Goal: Navigation & Orientation: Find specific page/section

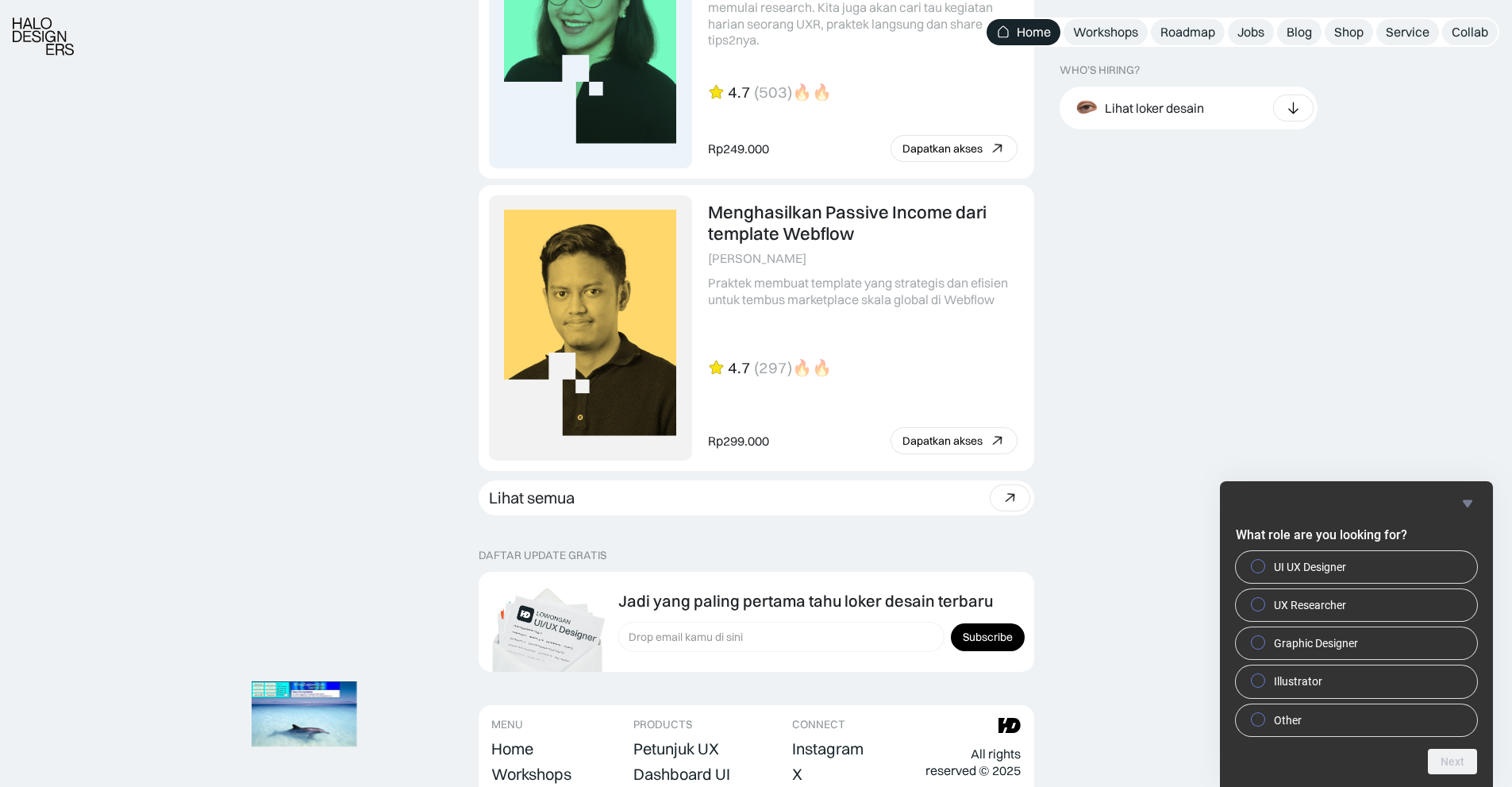
scroll to position [4358, 0]
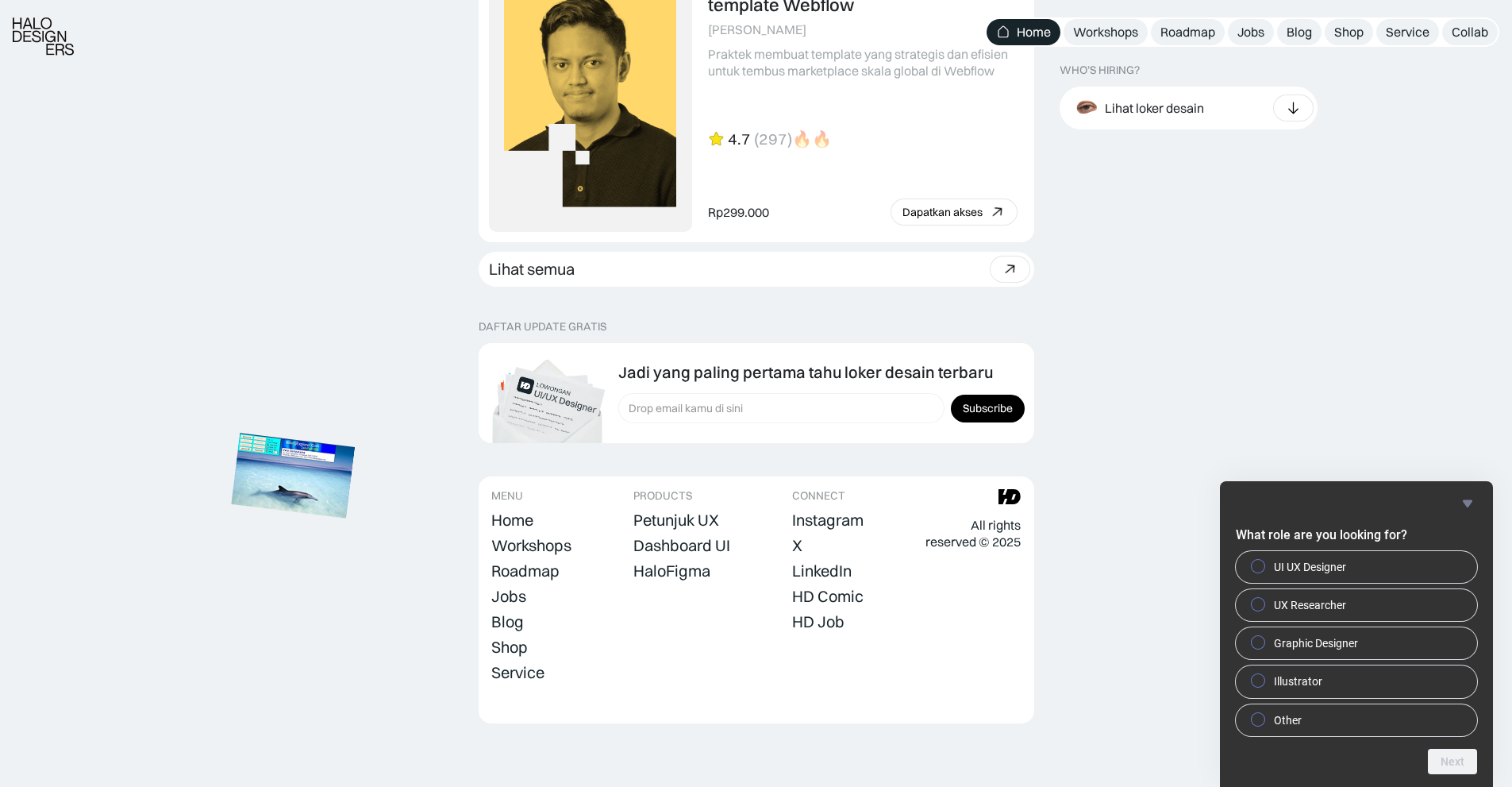
click at [292, 488] on img at bounding box center [293, 474] width 124 height 85
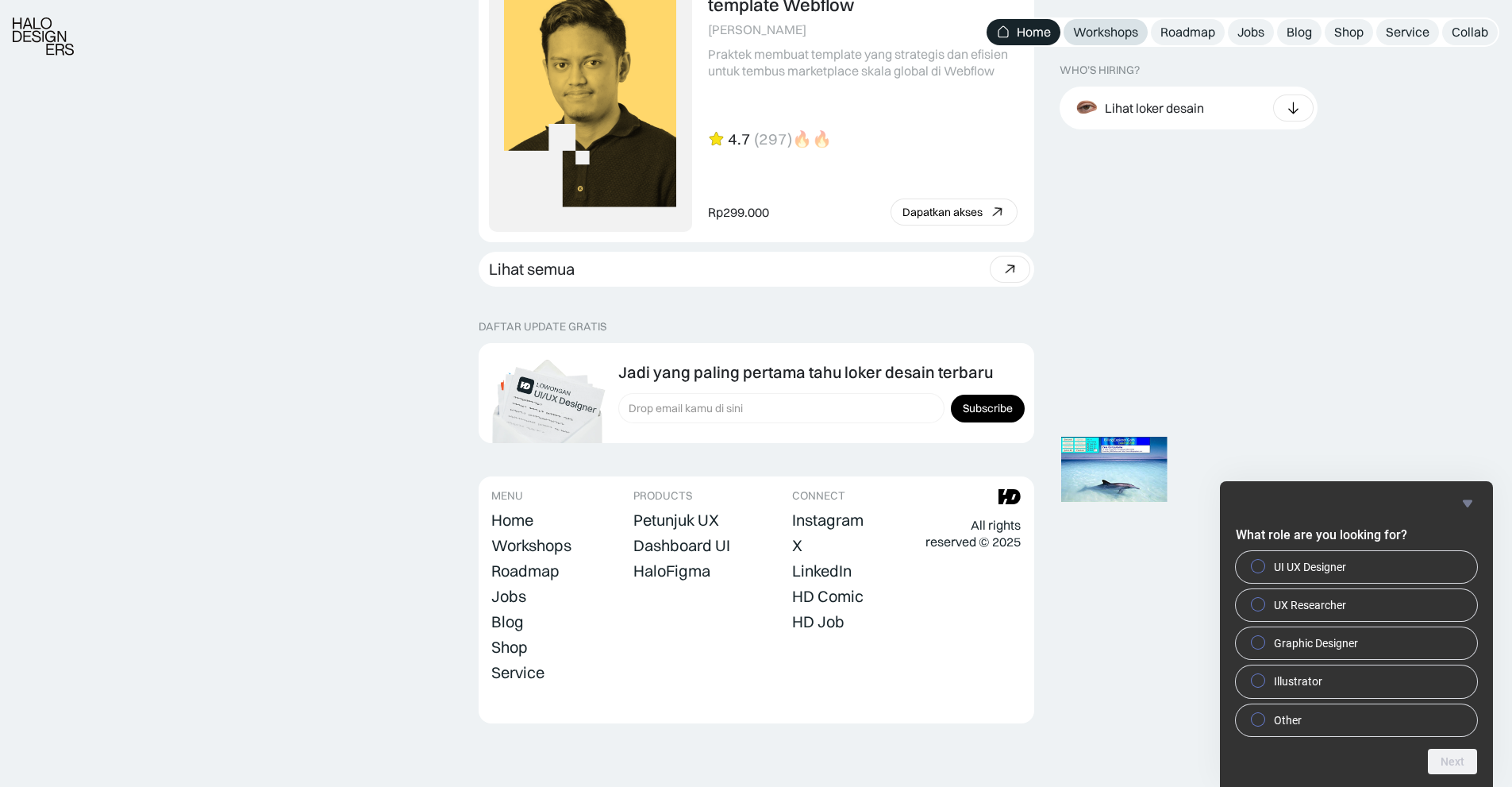
click at [1102, 33] on div "Workshops" at bounding box center [1105, 32] width 65 height 17
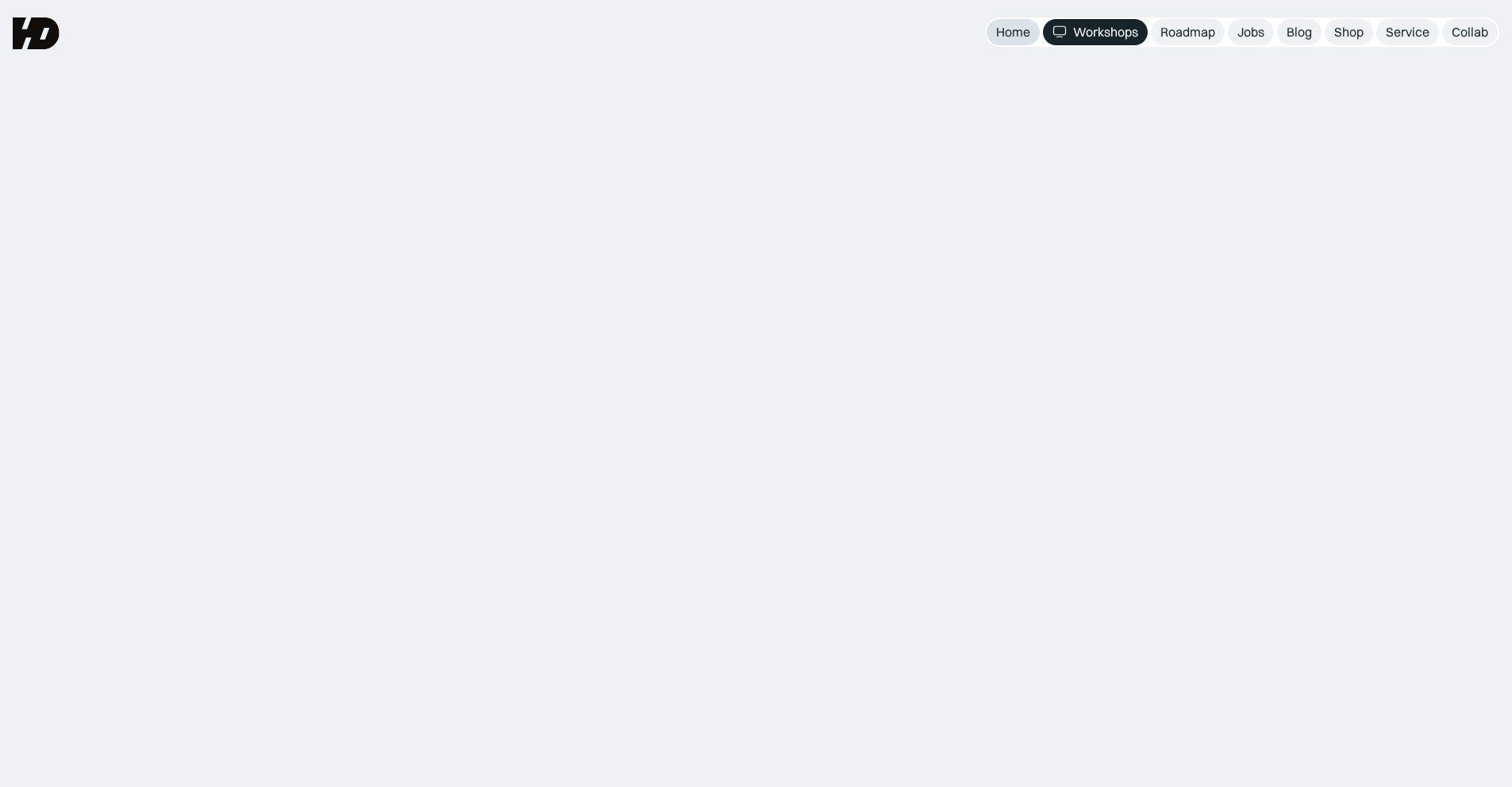
click at [1010, 35] on div "Home" at bounding box center [1013, 32] width 34 height 17
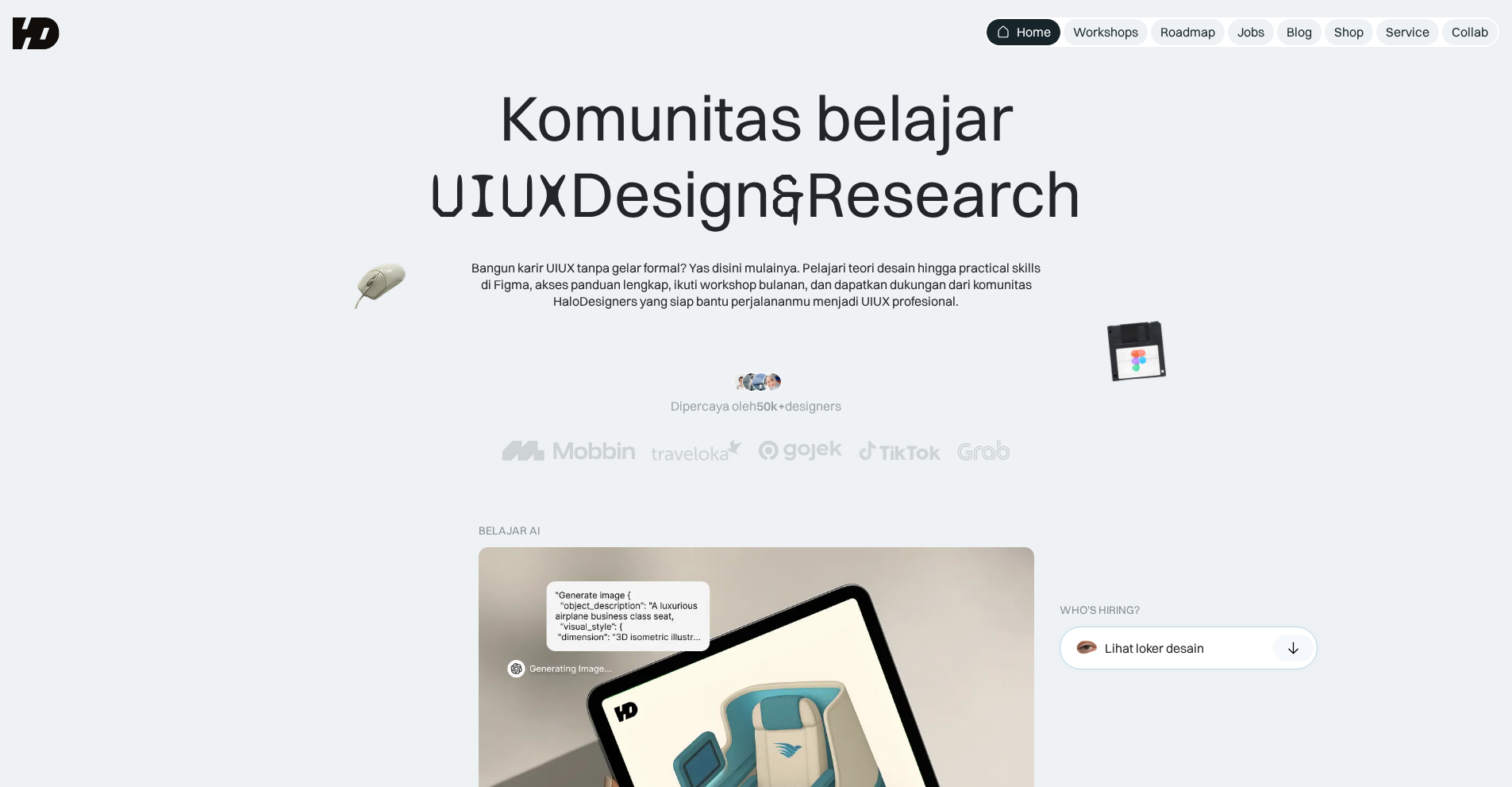
click at [1206, 643] on div "Lihat loker desain" at bounding box center [1188, 648] width 258 height 43
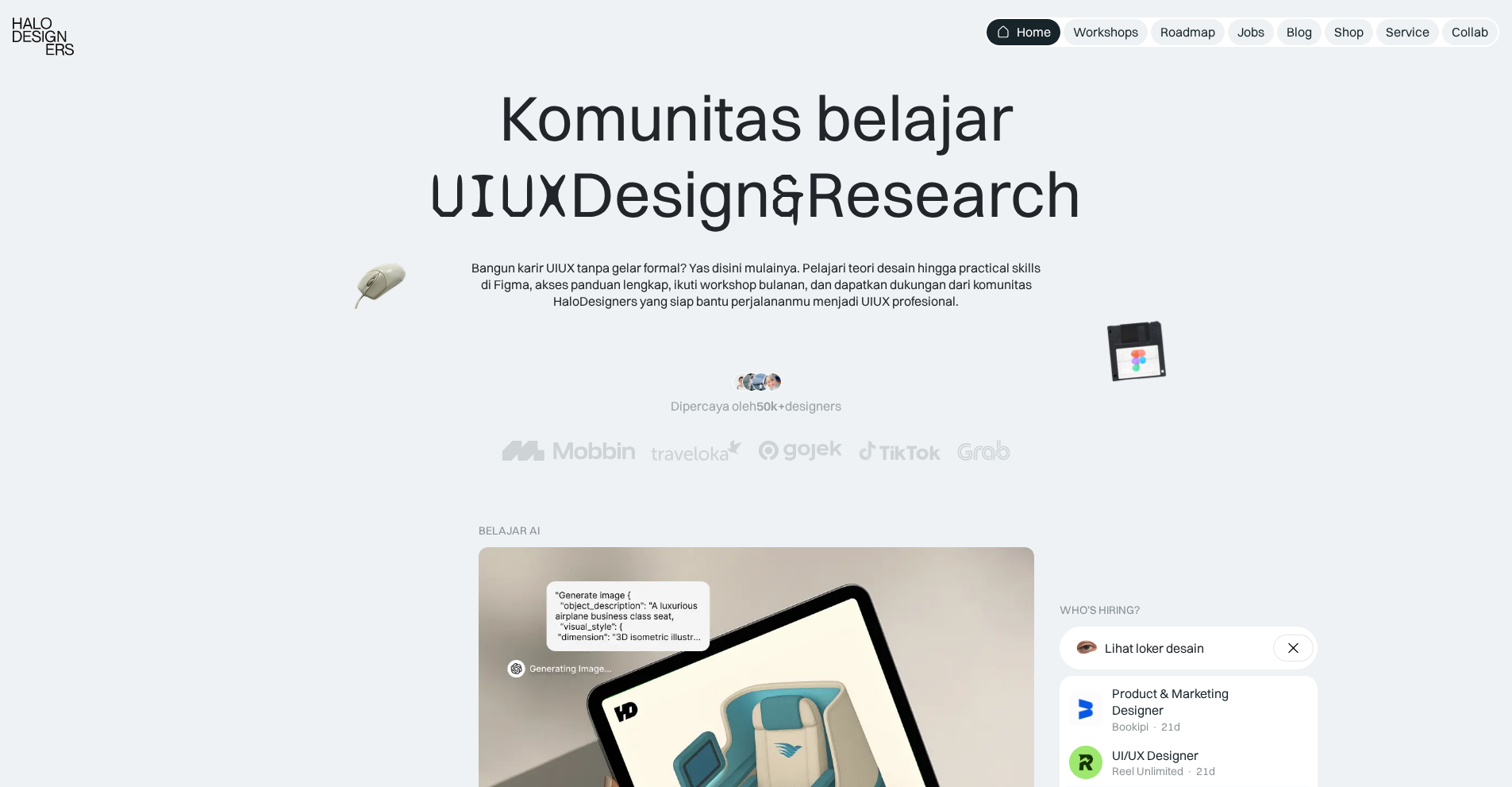
scroll to position [317, 0]
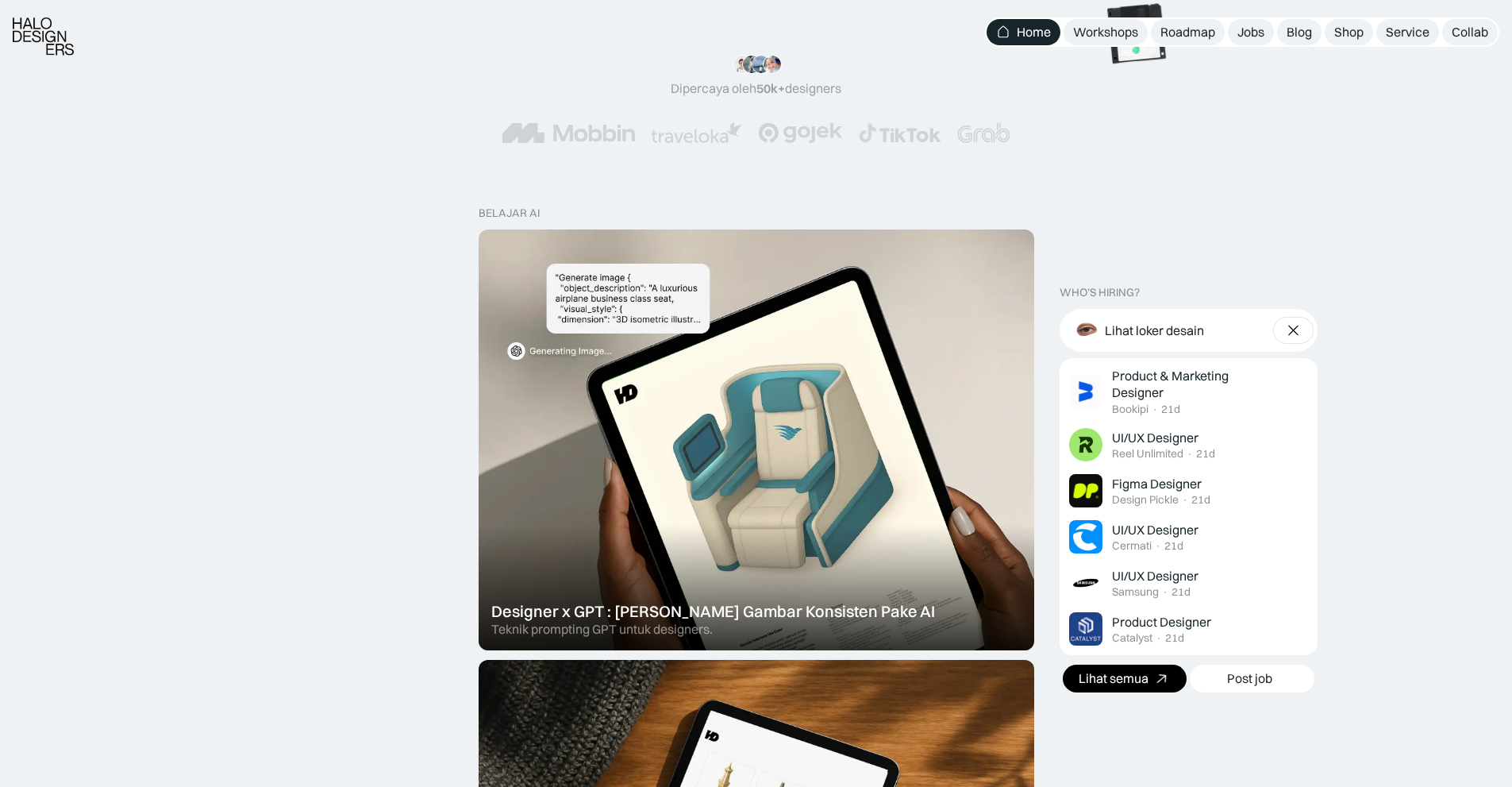
click at [1108, 683] on div "Lihat semua" at bounding box center [1113, 678] width 70 height 17
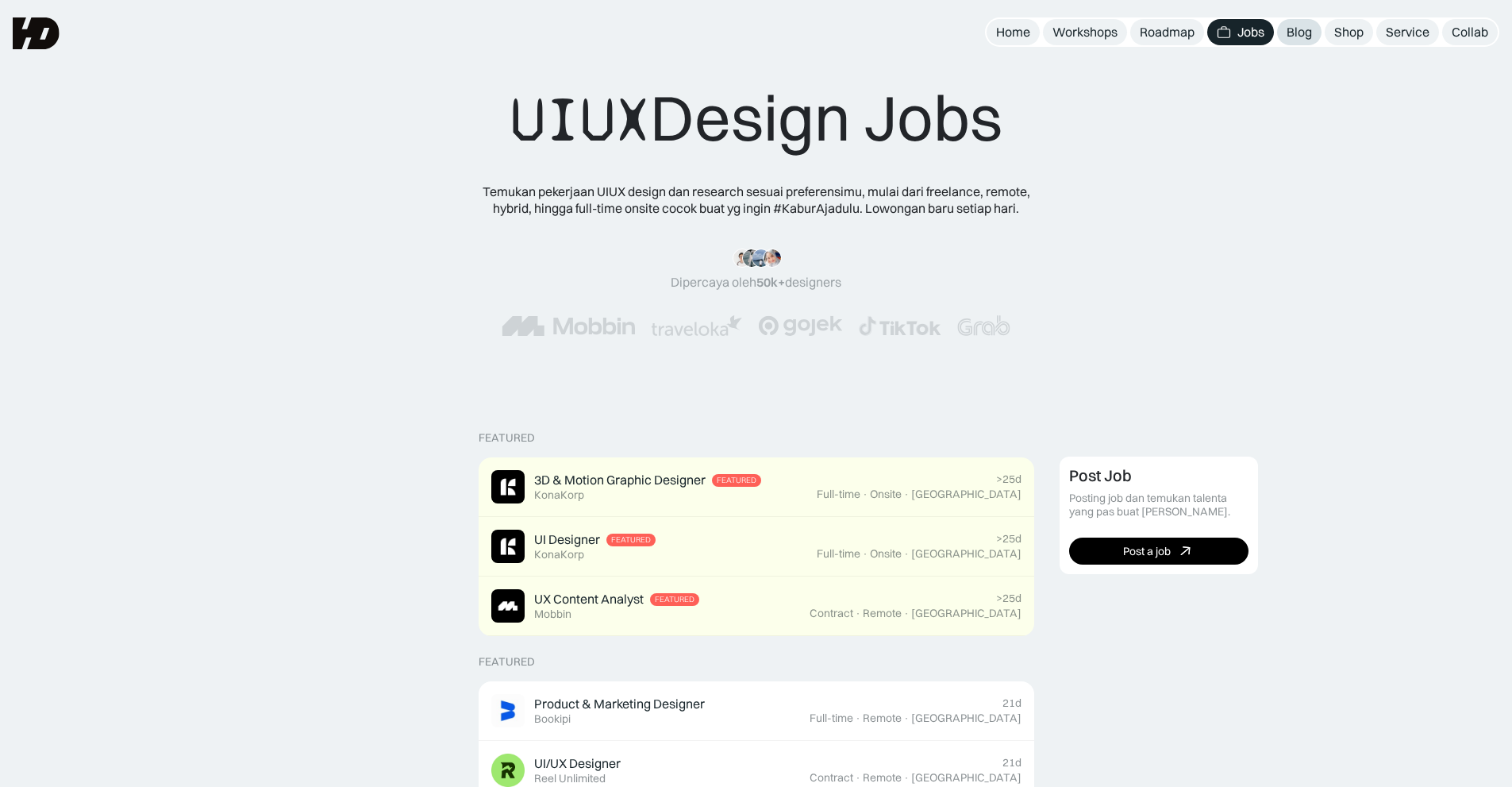
click at [1300, 35] on div "Blog" at bounding box center [1299, 32] width 26 height 17
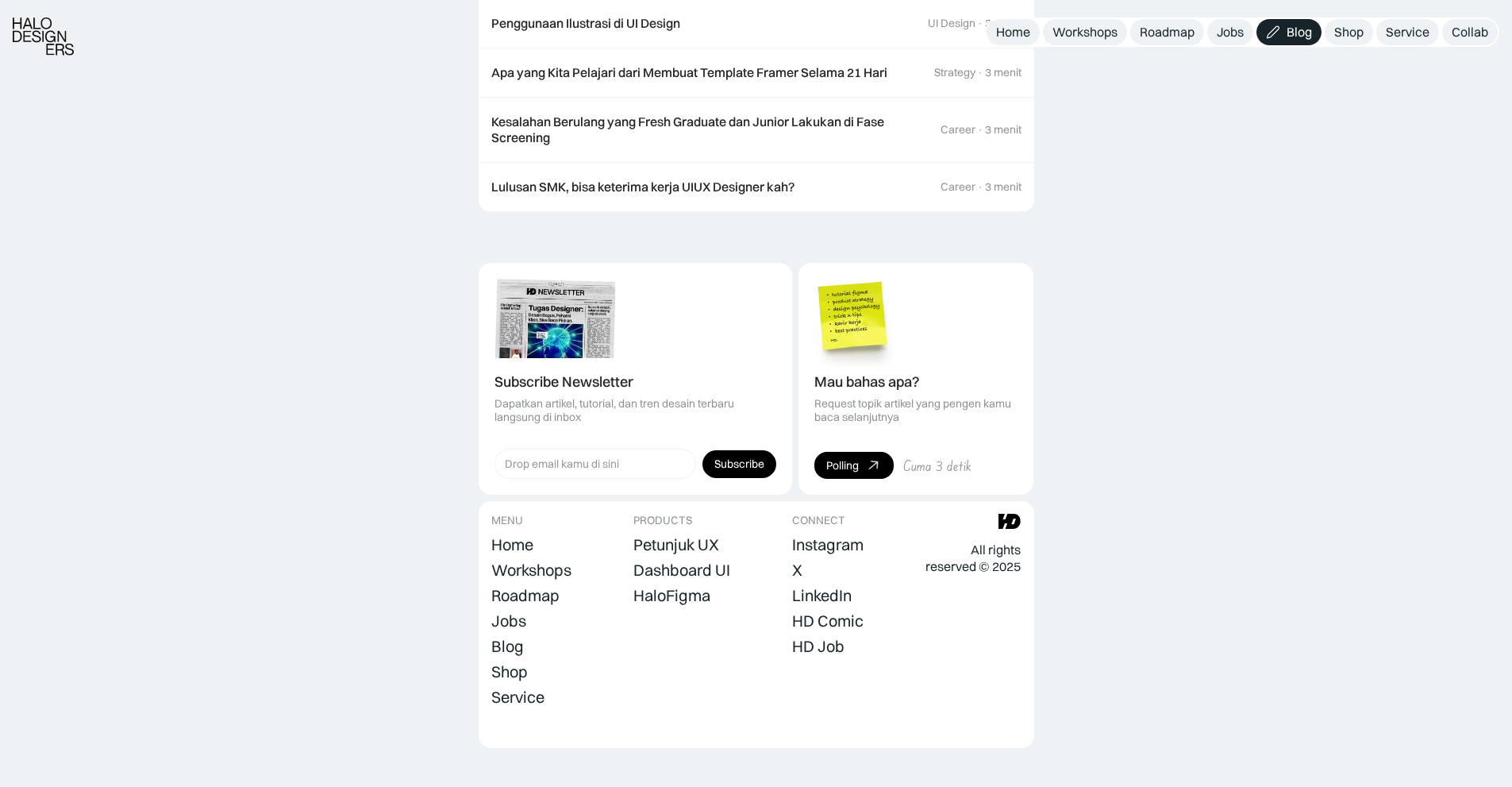
scroll to position [1992, 0]
